Goal: Navigation & Orientation: Find specific page/section

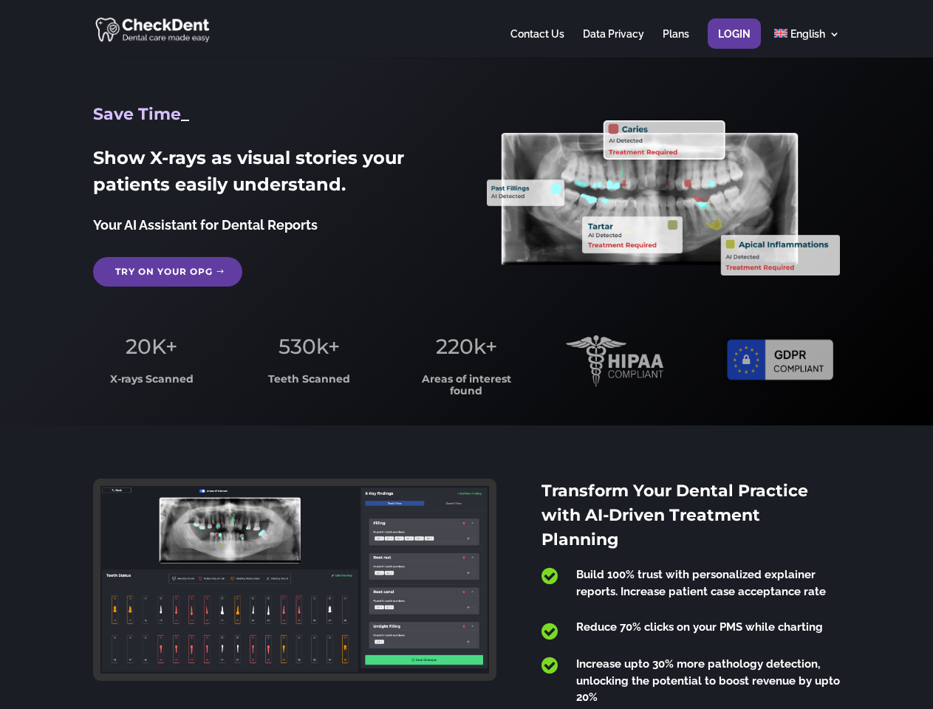
click at [466, 354] on span "220k+" at bounding box center [466, 346] width 61 height 25
click at [466, 29] on div at bounding box center [466, 29] width 746 height 58
